Goal: Share content: Share content

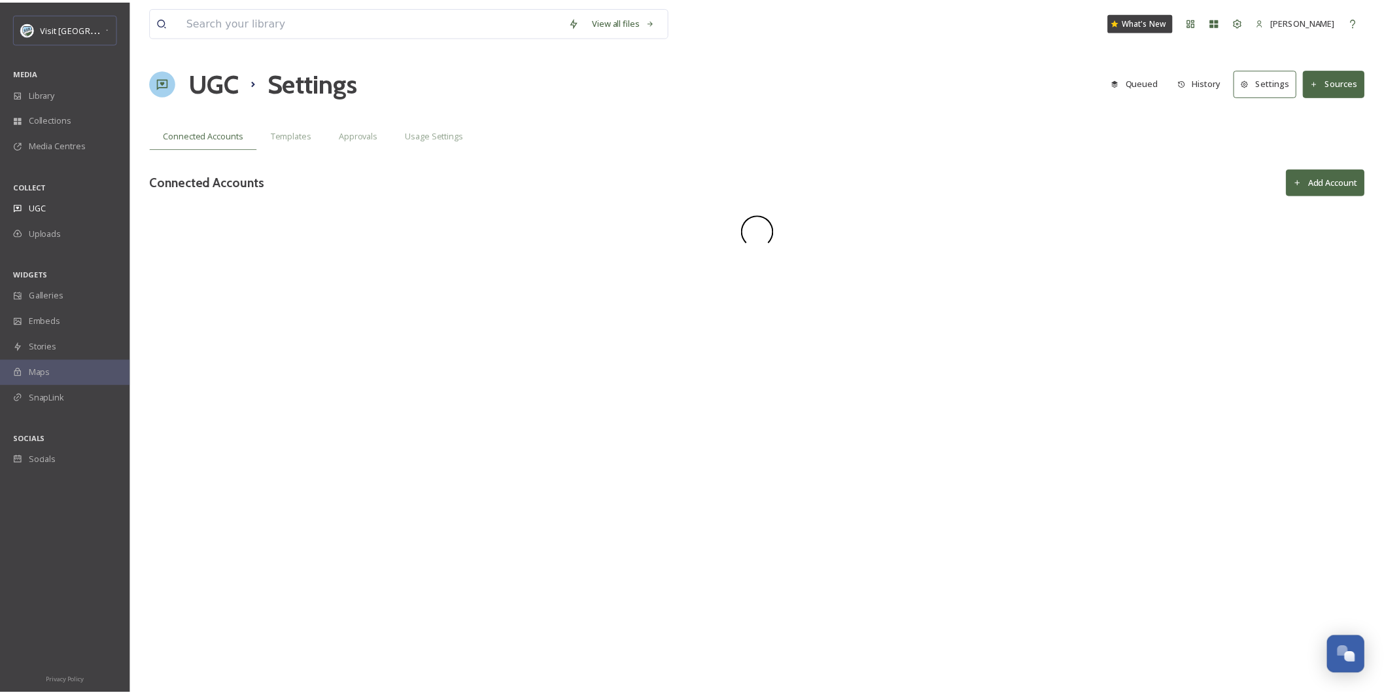
scroll to position [553, 0]
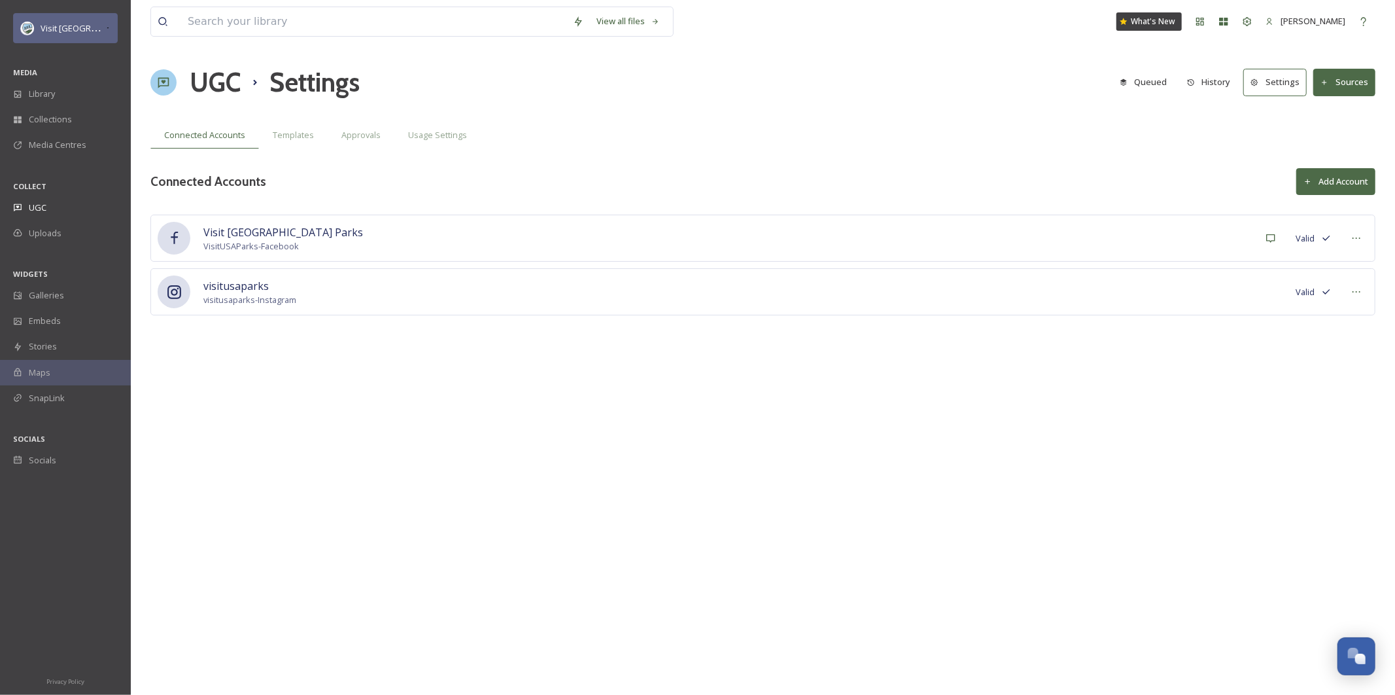
click at [111, 22] on div "Visit [GEOGRAPHIC_DATA] Parks" at bounding box center [65, 28] width 105 height 30
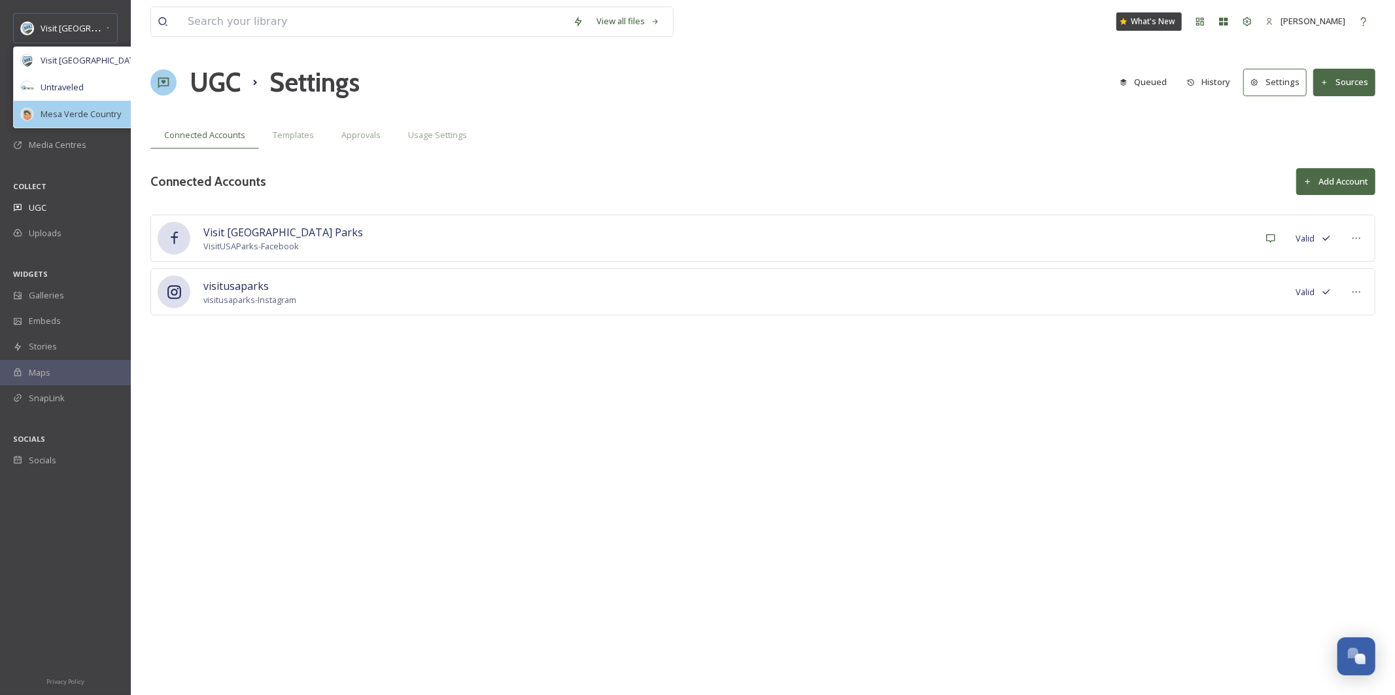
click at [82, 116] on span "Mesa Verde Country" at bounding box center [81, 114] width 80 height 12
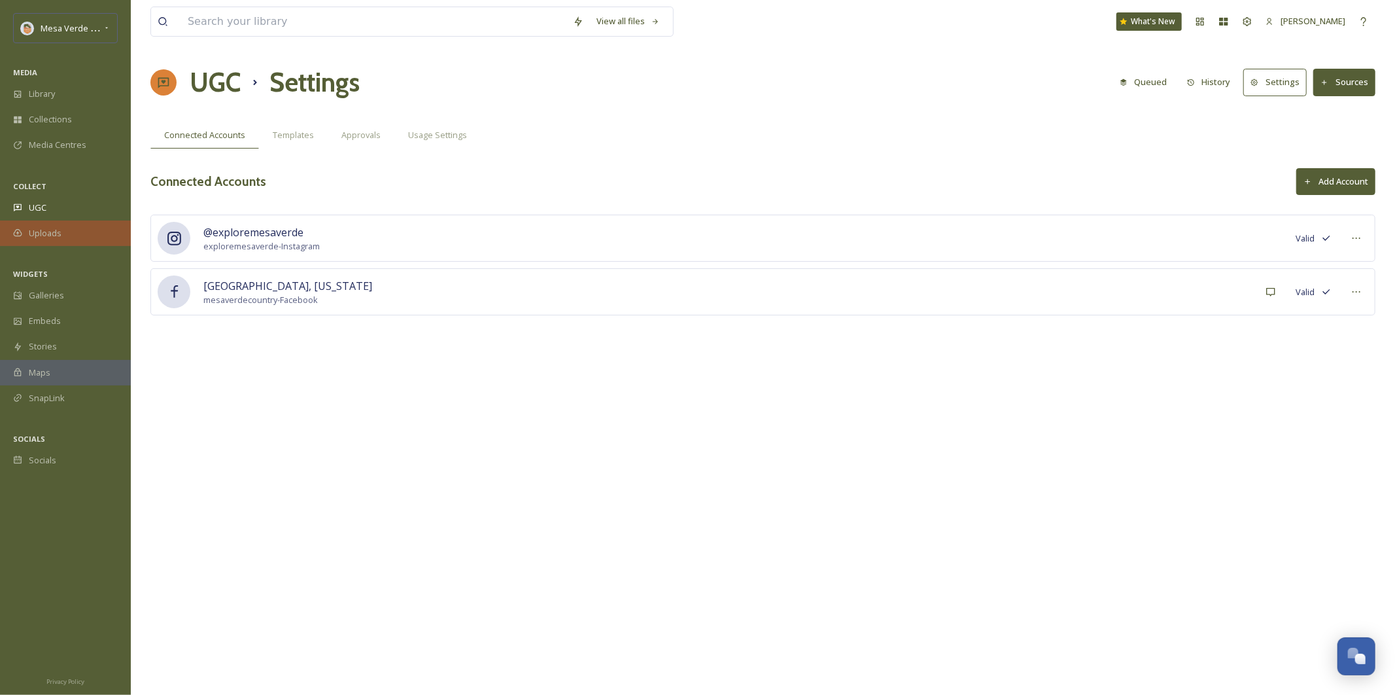
click at [33, 233] on span "Uploads" at bounding box center [45, 233] width 33 height 12
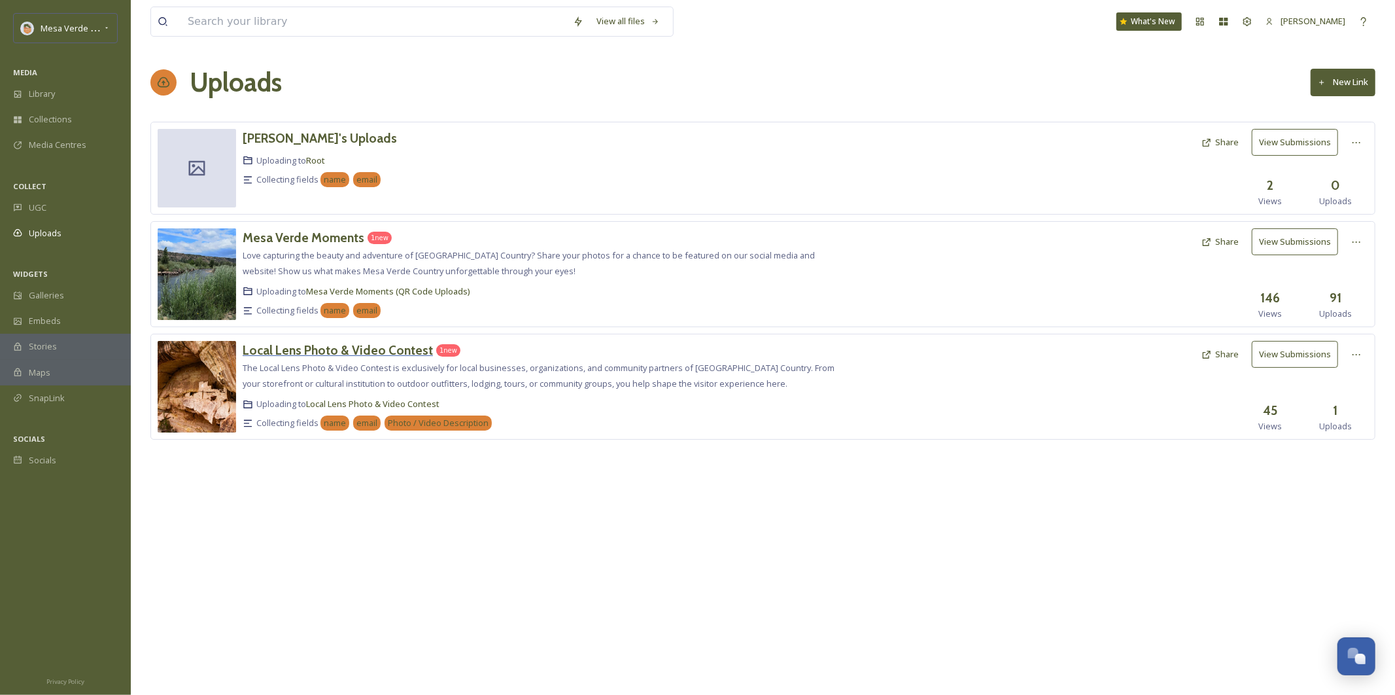
click at [351, 350] on h3 "Local Lens Photo & Video Contest" at bounding box center [338, 350] width 190 height 16
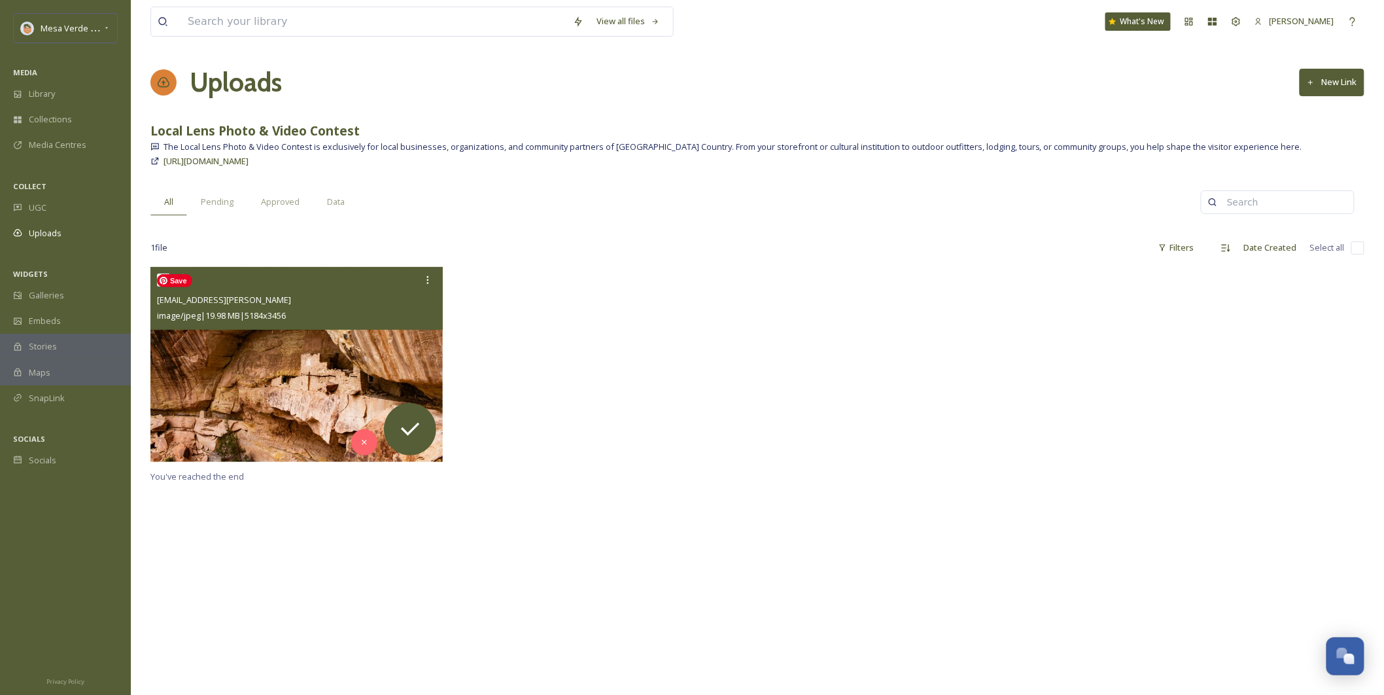
click at [283, 379] on img at bounding box center [296, 364] width 292 height 195
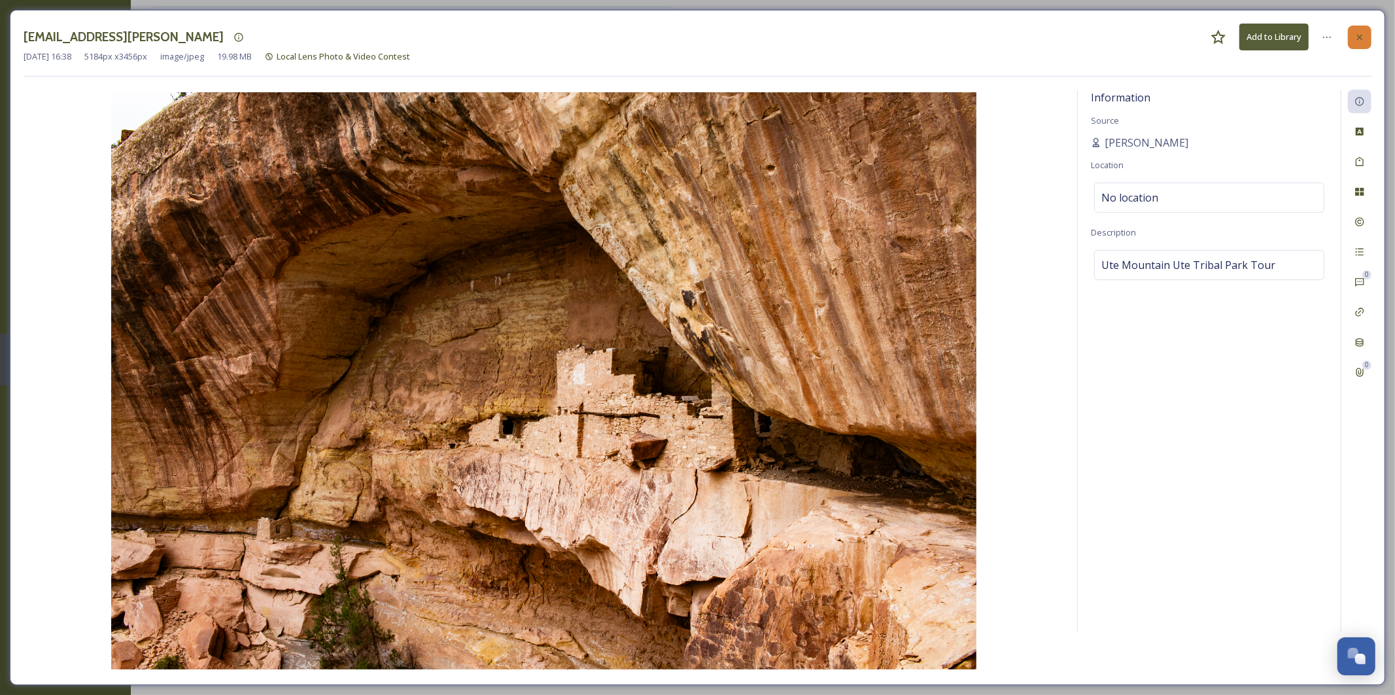
click at [1362, 37] on icon at bounding box center [1360, 37] width 10 height 10
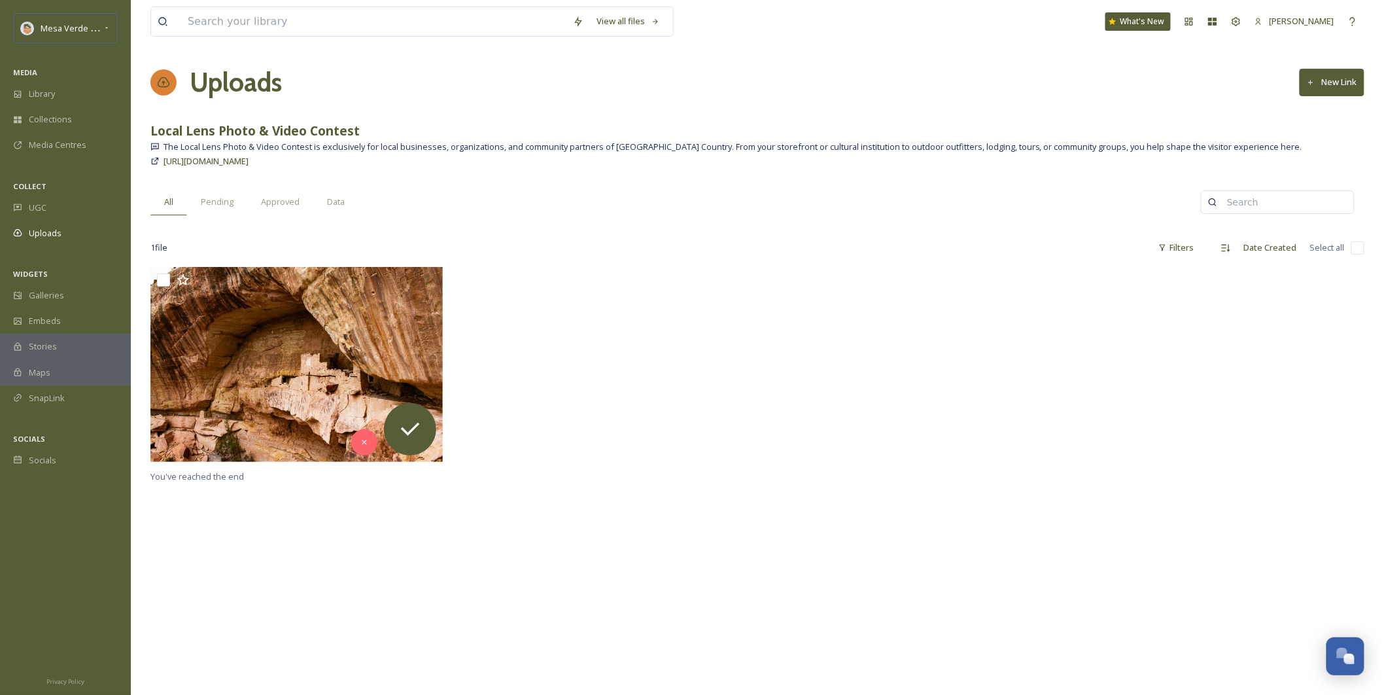
drag, startPoint x: 411, startPoint y: 164, endPoint x: 154, endPoint y: 169, distance: 256.4
click at [154, 169] on div "[URL][DOMAIN_NAME]" at bounding box center [757, 161] width 1214 height 16
copy span "[URL][DOMAIN_NAME]"
